Goal: Task Accomplishment & Management: Use online tool/utility

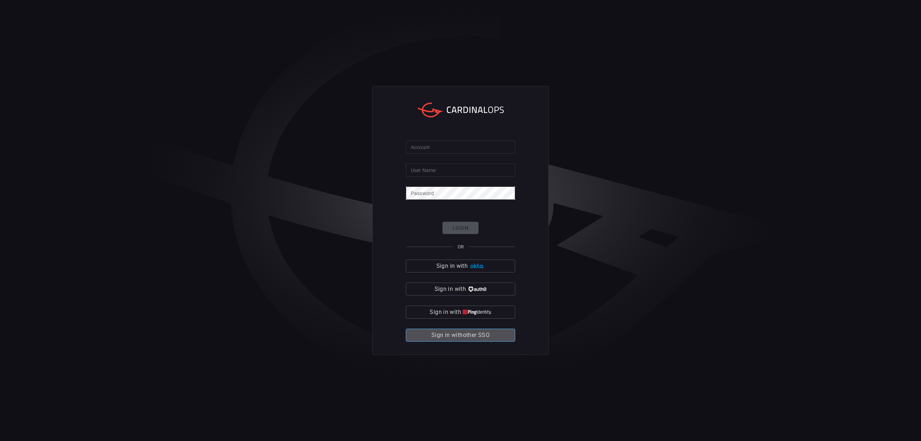
click at [497, 339] on button "Sign in with other SSO" at bounding box center [460, 334] width 109 height 13
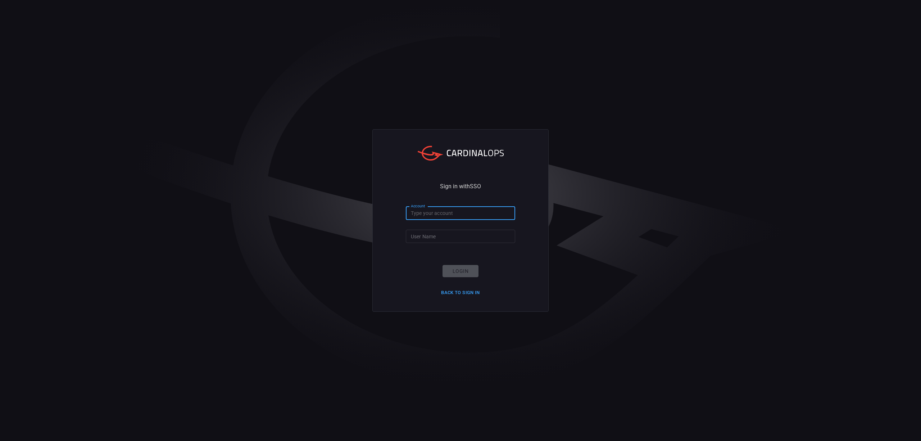
click at [419, 212] on input "Account" at bounding box center [460, 213] width 109 height 13
type input "clalit-health"
click at [446, 241] on input "User Name" at bounding box center [460, 236] width 109 height 13
type input "maayansh"
click at [466, 273] on button "Login" at bounding box center [461, 271] width 36 height 13
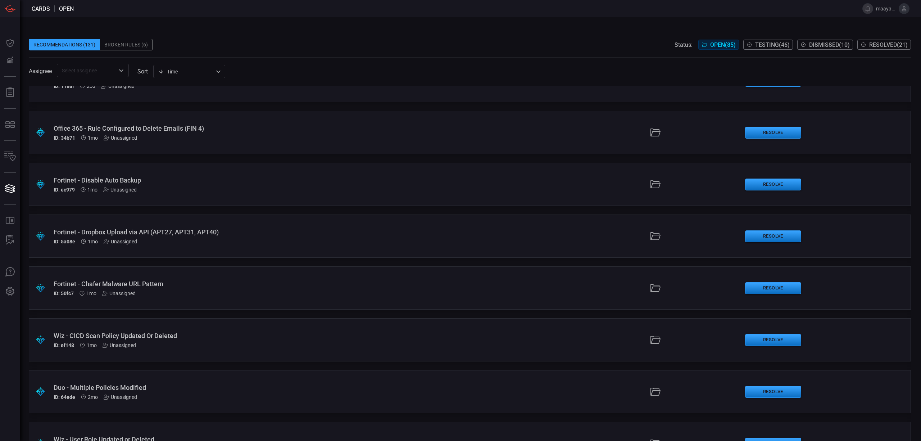
scroll to position [1103, 0]
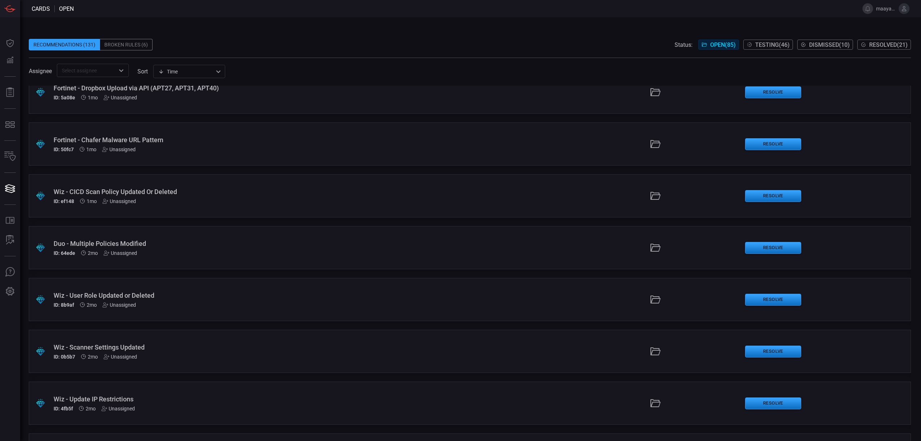
click at [182, 298] on div "Wiz - User Role Updated or Deleted" at bounding box center [226, 295] width 344 height 8
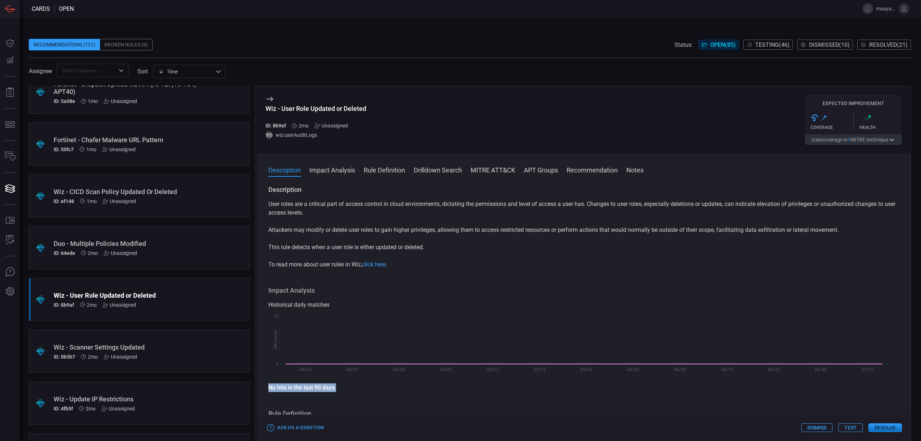
drag, startPoint x: 268, startPoint y: 387, endPoint x: 425, endPoint y: 380, distance: 157.4
click at [341, 389] on div "Description User roles are a critical part of access control in cloud environme…" at bounding box center [584, 311] width 654 height 253
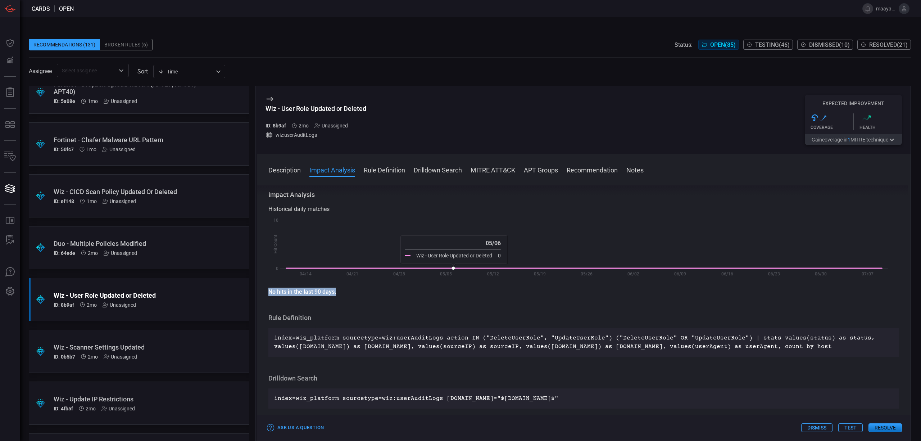
scroll to position [144, 0]
